Goal: Find contact information: Find contact information

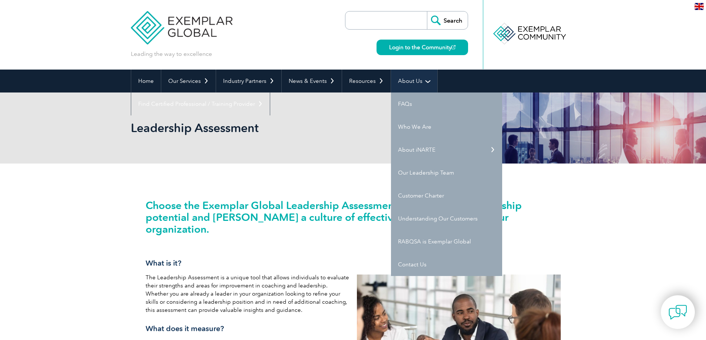
click at [411, 80] on link "About Us" at bounding box center [414, 81] width 46 height 23
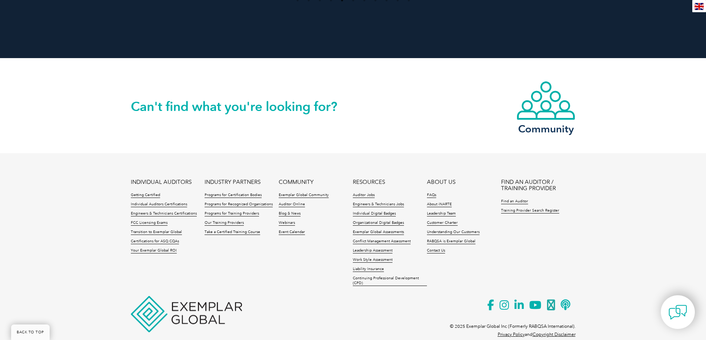
scroll to position [1321, 0]
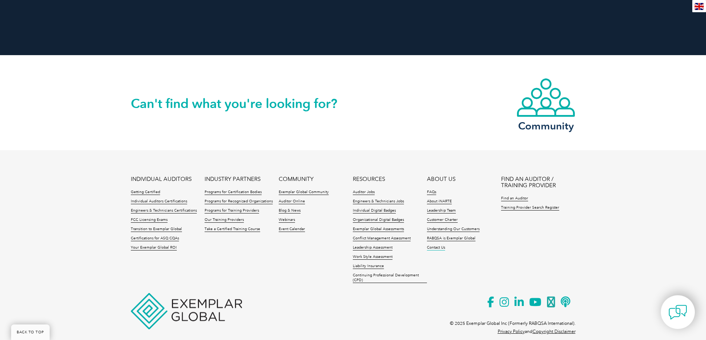
click at [436, 246] on link "Contact Us" at bounding box center [436, 248] width 18 height 5
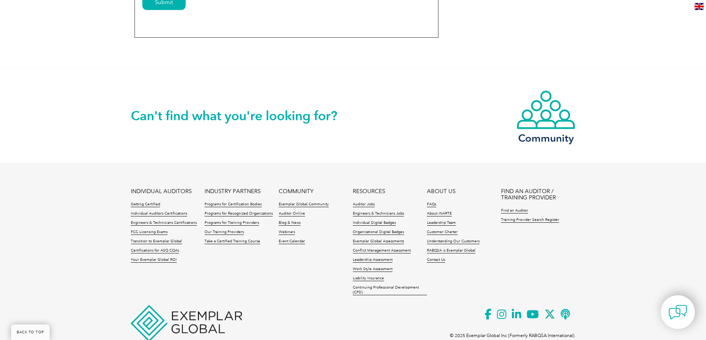
scroll to position [610, 0]
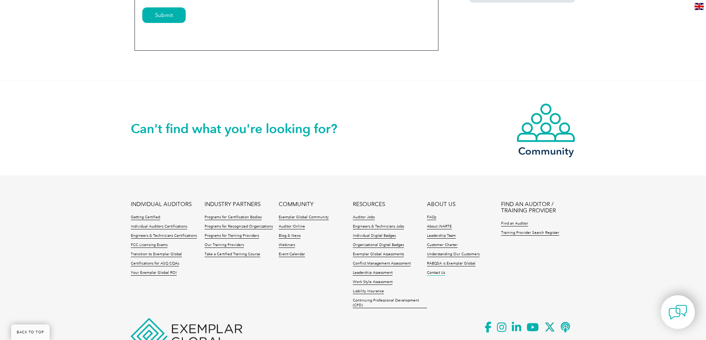
click at [434, 273] on link "Contact Us" at bounding box center [436, 273] width 18 height 5
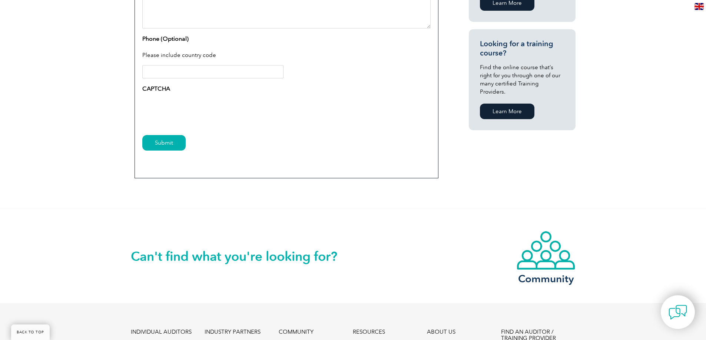
scroll to position [407, 0]
